Goal: Transaction & Acquisition: Purchase product/service

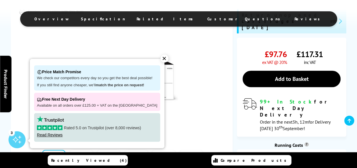
scroll to position [142, 0]
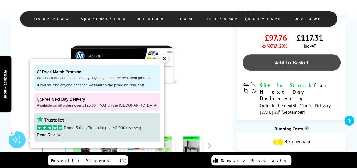
click at [297, 54] on link "Add to Basket" at bounding box center [291, 62] width 98 height 16
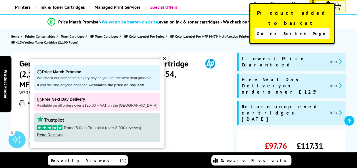
scroll to position [0, 0]
